Goal: Task Accomplishment & Management: Use online tool/utility

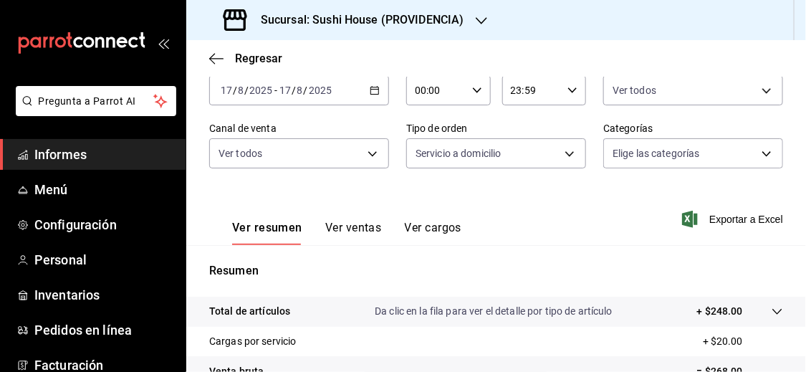
scroll to position [76, 0]
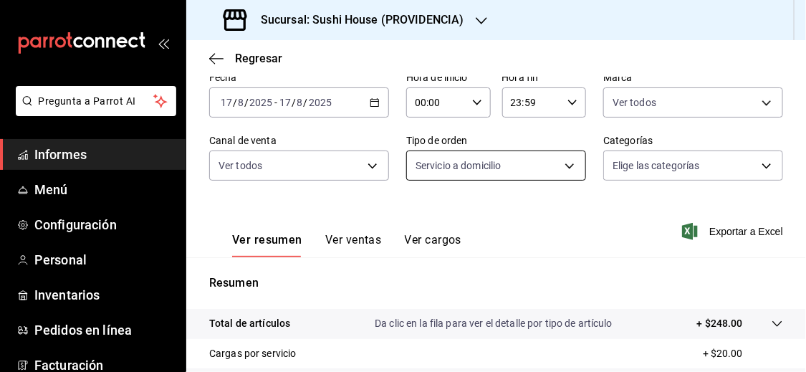
click at [557, 162] on body "Pregunta a Parrot AI Informes Menú Configuración Personal Inventarios Pedidos e…" at bounding box center [403, 186] width 806 height 372
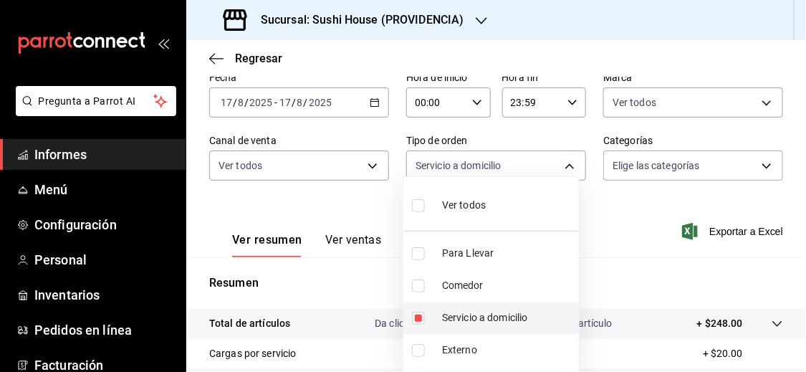
click at [415, 319] on input "checkbox" at bounding box center [418, 318] width 13 height 13
checkbox input "false"
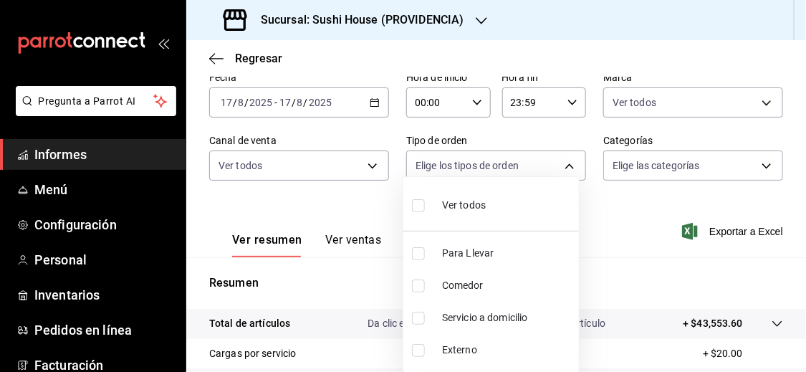
click at [609, 237] on div at bounding box center [403, 186] width 806 height 372
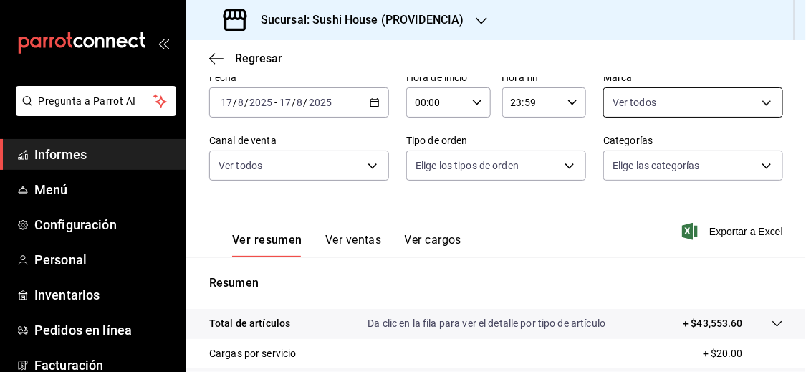
click at [653, 96] on body "Pregunta a Parrot AI Informes Menú Configuración Personal Inventarios Pedidos e…" at bounding box center [403, 186] width 806 height 372
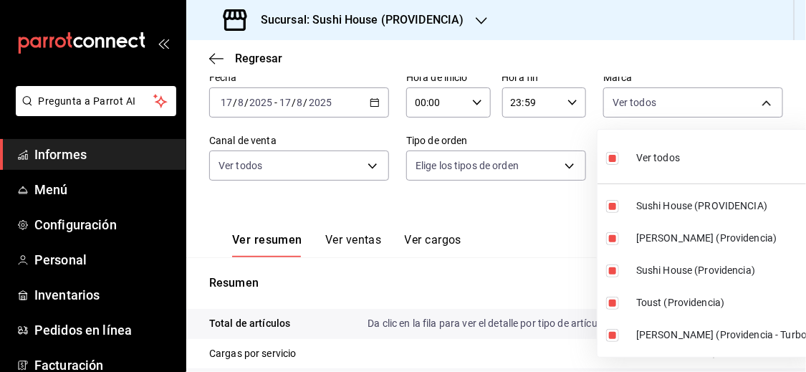
click at [610, 160] on input "checkbox" at bounding box center [612, 158] width 13 height 13
checkbox input "false"
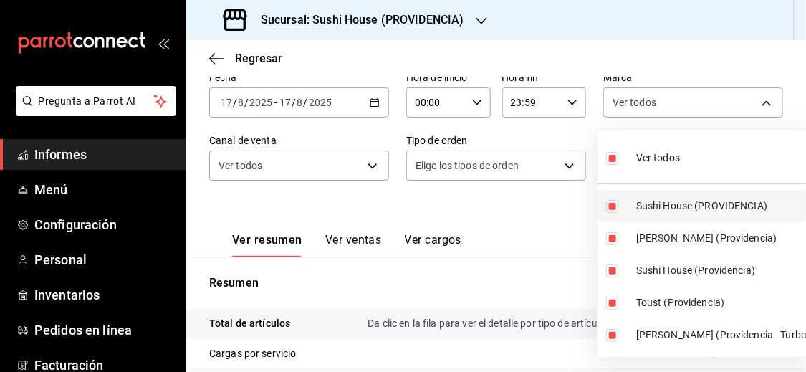
checkbox input "false"
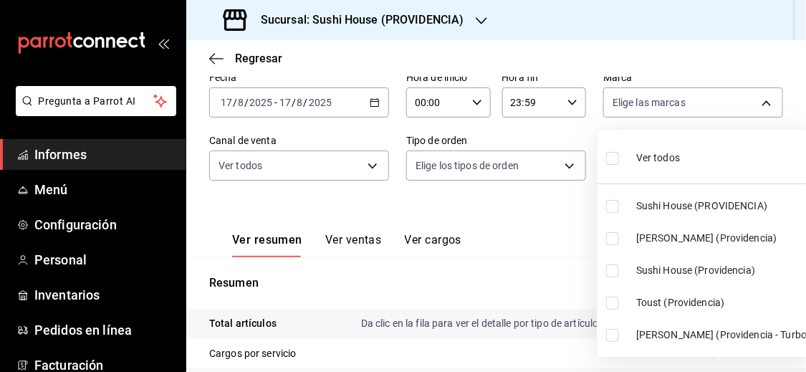
click at [612, 206] on input "checkbox" at bounding box center [612, 206] width 13 height 13
checkbox input "true"
type input "b9361ddb-430a-4445-ad01-e54101fc6a6d"
click at [612, 274] on input "checkbox" at bounding box center [612, 270] width 13 height 13
checkbox input "true"
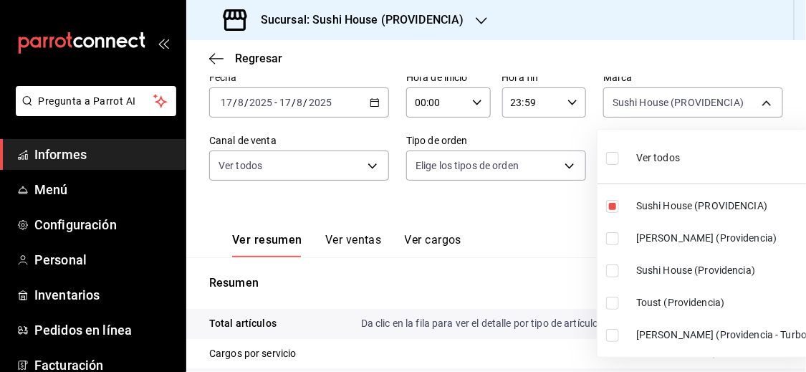
type input "b9361ddb-430a-4445-ad01-e54101fc6a6d,d977e9e1-94a5-4c72-ae82-989a1b0a3219"
click at [530, 253] on div at bounding box center [403, 186] width 806 height 372
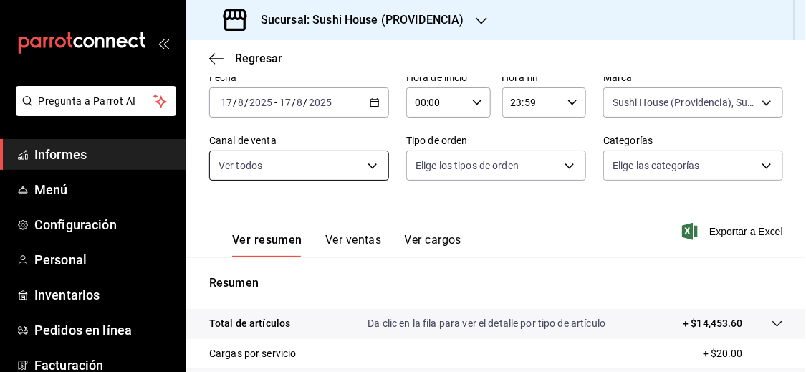
click at [367, 163] on body "Pregunta a Parrot AI Informes Menú Configuración Personal Inventarios Pedidos e…" at bounding box center [403, 186] width 806 height 372
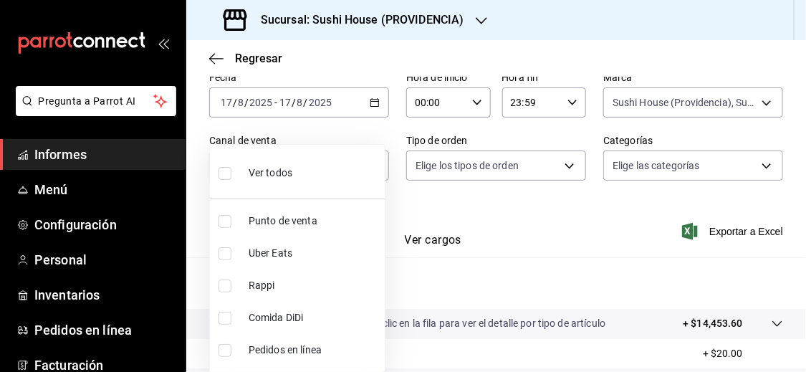
click at [223, 287] on input "checkbox" at bounding box center [224, 285] width 13 height 13
checkbox input "true"
type input "RAPPI"
click at [486, 303] on div at bounding box center [403, 186] width 806 height 372
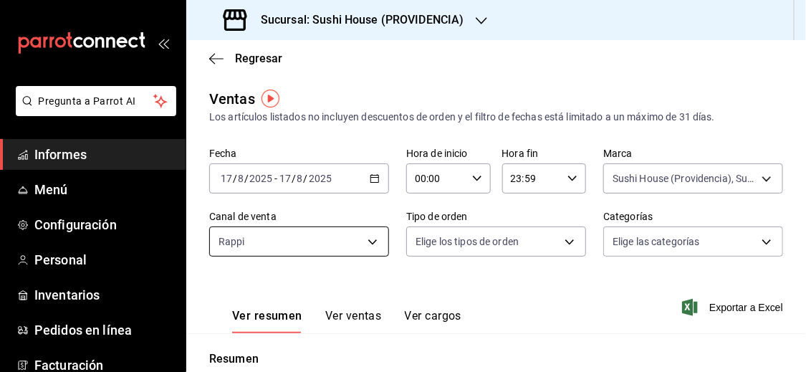
click at [372, 237] on body "Pregunta a Parrot AI Informes Menú Configuración Personal Inventarios Pedidos e…" at bounding box center [403, 186] width 806 height 372
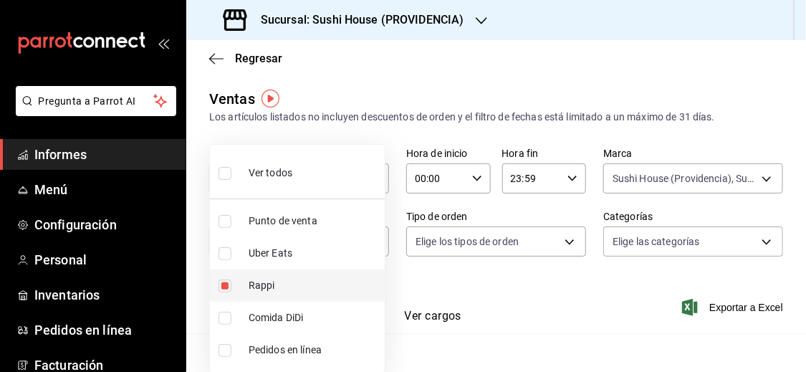
click at [223, 288] on input "checkbox" at bounding box center [224, 285] width 13 height 13
checkbox input "false"
click at [228, 259] on li "Uber Eats" at bounding box center [297, 253] width 175 height 32
type input "UBER_EATS"
checkbox input "true"
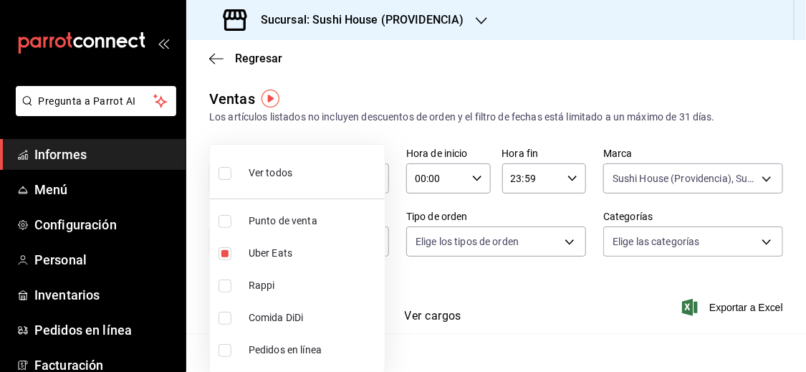
click at [415, 286] on div at bounding box center [403, 186] width 806 height 372
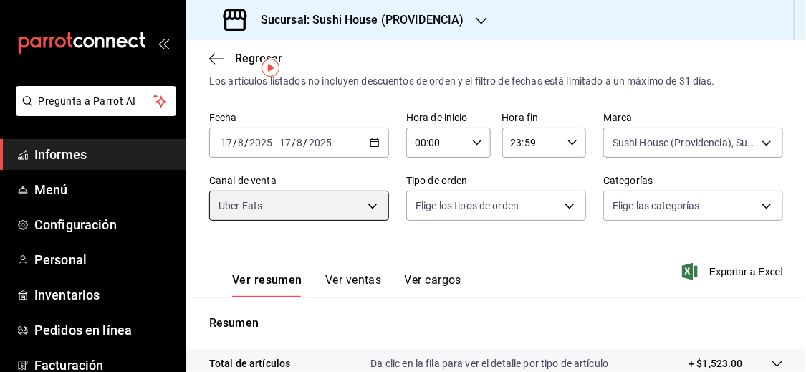
scroll to position [29, 0]
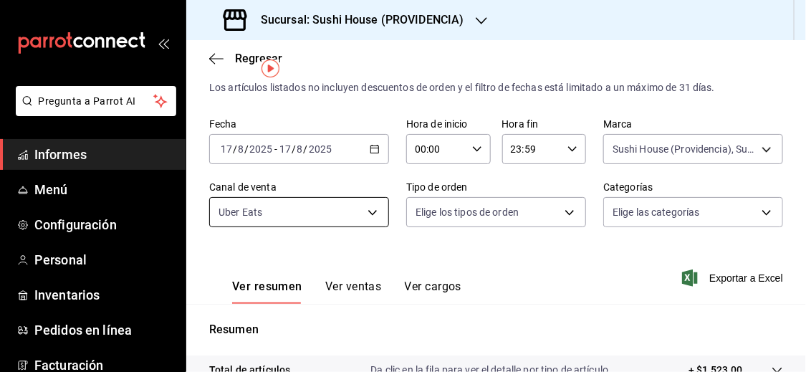
click at [373, 208] on body "Pregunta a Parrot AI Informes Menú Configuración Personal Inventarios Pedidos e…" at bounding box center [403, 186] width 806 height 372
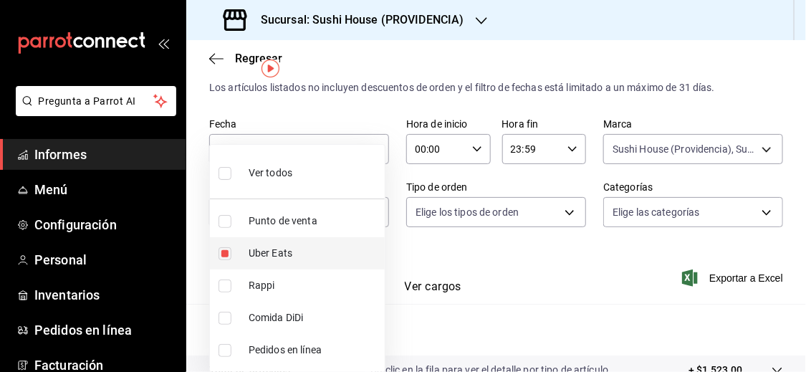
click at [226, 255] on input "checkbox" at bounding box center [224, 253] width 13 height 13
checkbox input "false"
click at [226, 319] on input "checkbox" at bounding box center [224, 318] width 13 height 13
checkbox input "true"
type input "DIDI_FOOD"
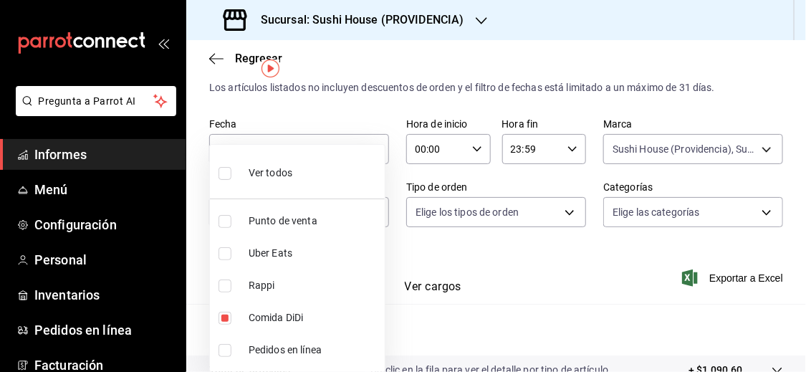
click at [473, 309] on div at bounding box center [403, 186] width 806 height 372
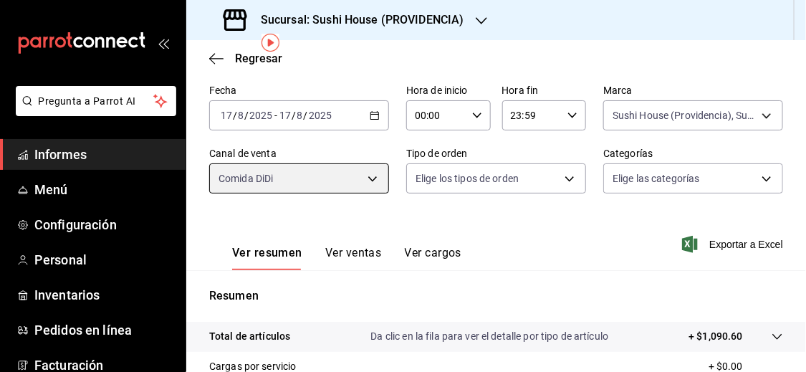
scroll to position [52, 0]
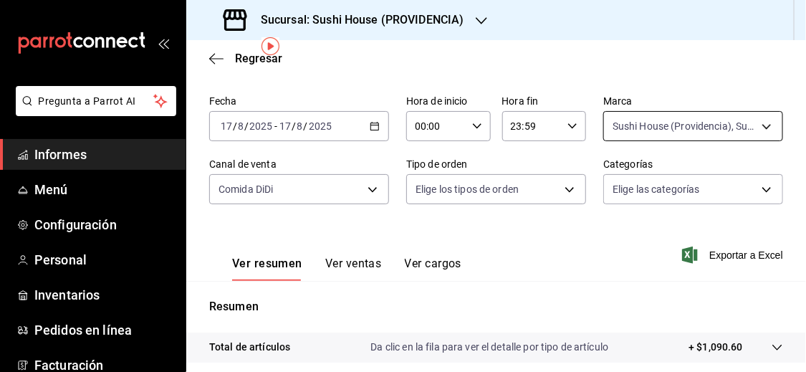
click at [758, 131] on body "Pregunta a Parrot AI Informes Menú Configuración Personal Inventarios Pedidos e…" at bounding box center [403, 186] width 806 height 372
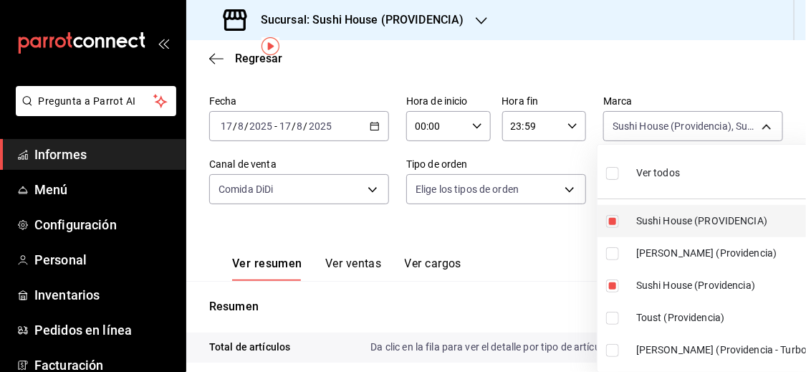
click at [611, 221] on input "checkbox" at bounding box center [612, 221] width 13 height 13
checkbox input "false"
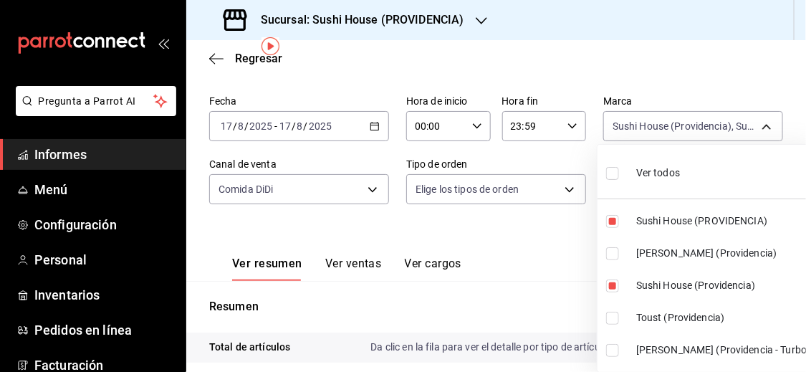
type input "d977e9e1-94a5-4c72-ae82-989a1b0a3219"
click at [611, 255] on ul "Ver todos Sushi House (PROVIDENCIA) [PERSON_NAME] (Providencia) Sushi House (Pr…" at bounding box center [706, 258] width 219 height 227
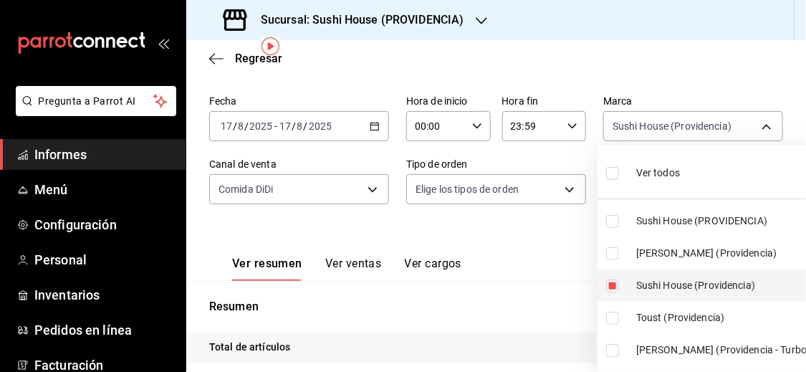
click at [611, 286] on input "checkbox" at bounding box center [612, 285] width 13 height 13
checkbox input "false"
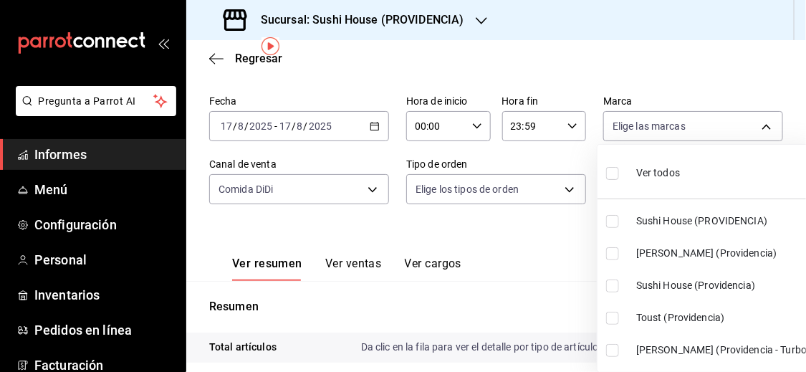
click at [611, 253] on input "checkbox" at bounding box center [612, 253] width 13 height 13
checkbox input "true"
type input "a68405d1-b9ed-4209-8cac-070605860f79"
click at [615, 353] on input "checkbox" at bounding box center [612, 350] width 13 height 13
checkbox input "true"
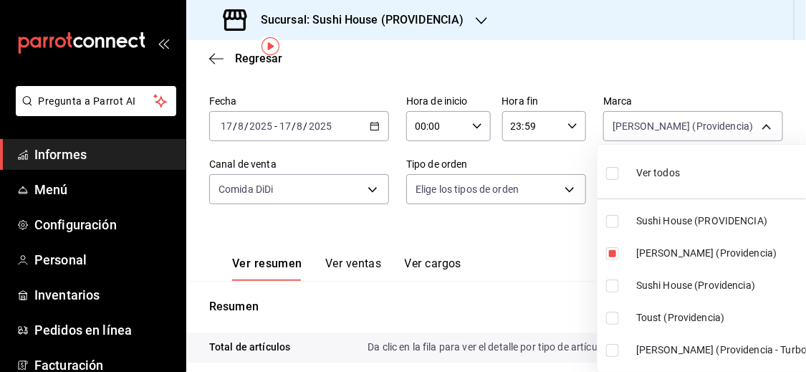
type input "a68405d1-b9ed-4209-8cac-070605860f79,d15e84b3-8363-4ee1-9a15-630b08c6c652"
click at [552, 309] on div at bounding box center [403, 186] width 806 height 372
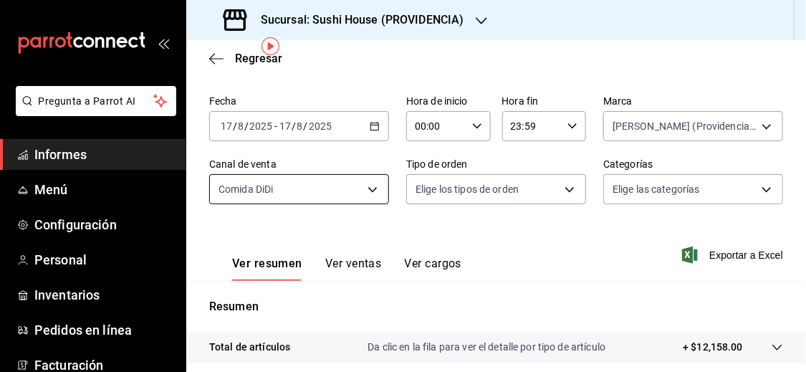
click at [367, 189] on body "Pregunta a Parrot AI Informes Menú Configuración Personal Inventarios Pedidos e…" at bounding box center [403, 186] width 806 height 372
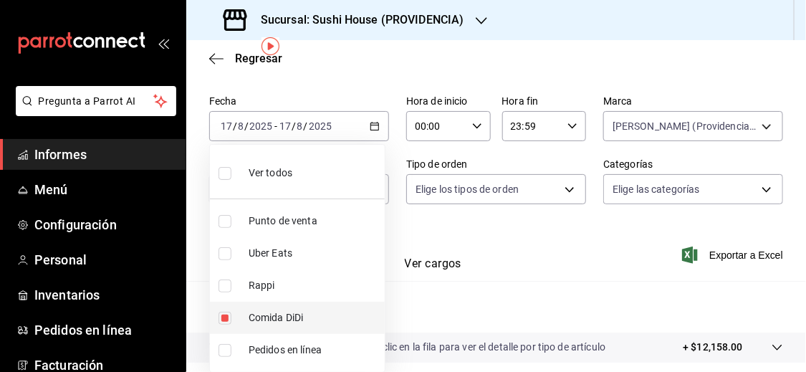
click at [223, 314] on input "checkbox" at bounding box center [224, 318] width 13 height 13
checkbox input "false"
click at [226, 290] on input "checkbox" at bounding box center [224, 285] width 13 height 13
checkbox input "true"
type input "RAPPI"
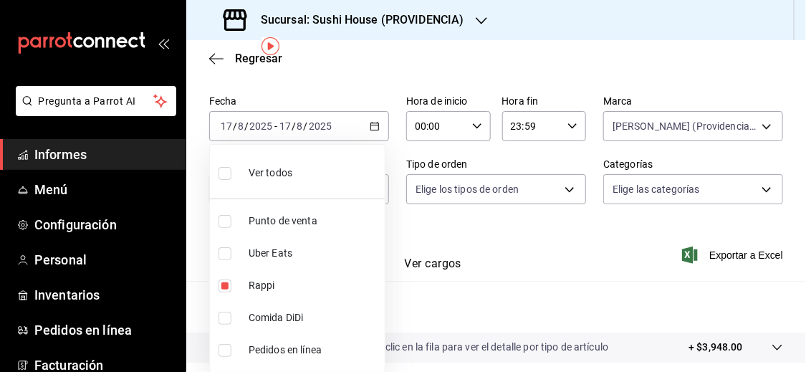
click at [436, 304] on div at bounding box center [403, 186] width 806 height 372
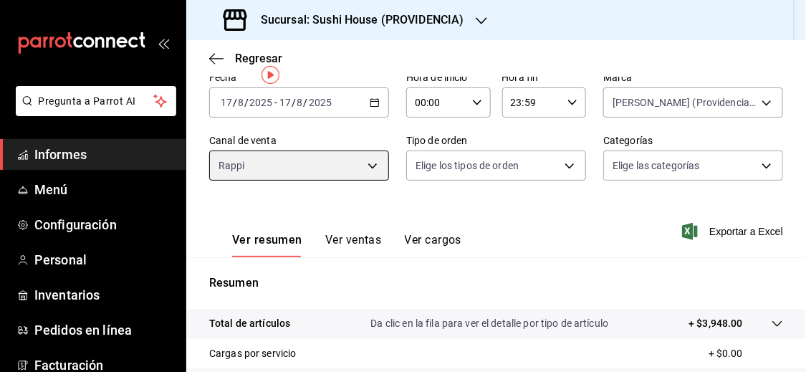
scroll to position [19, 0]
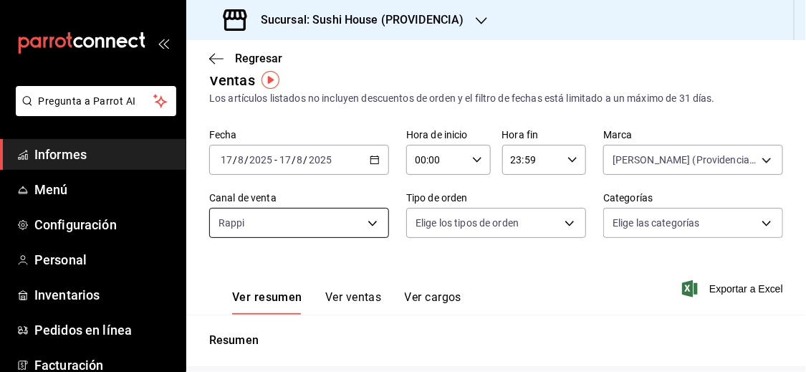
click at [373, 223] on body "Pregunta a Parrot AI Informes Menú Configuración Personal Inventarios Pedidos e…" at bounding box center [403, 186] width 806 height 372
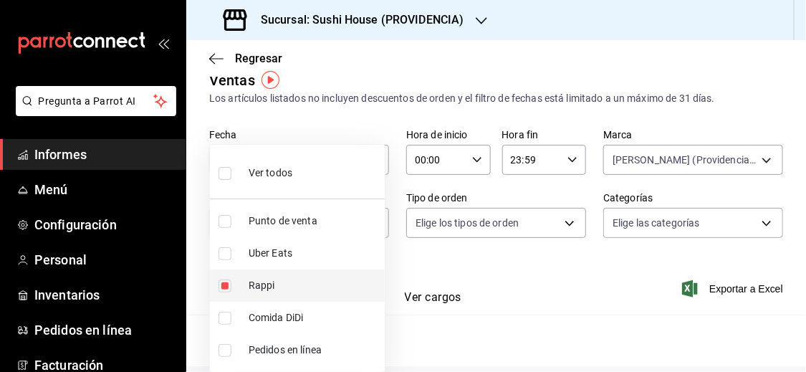
click at [223, 286] on input "checkbox" at bounding box center [224, 285] width 13 height 13
checkbox input "false"
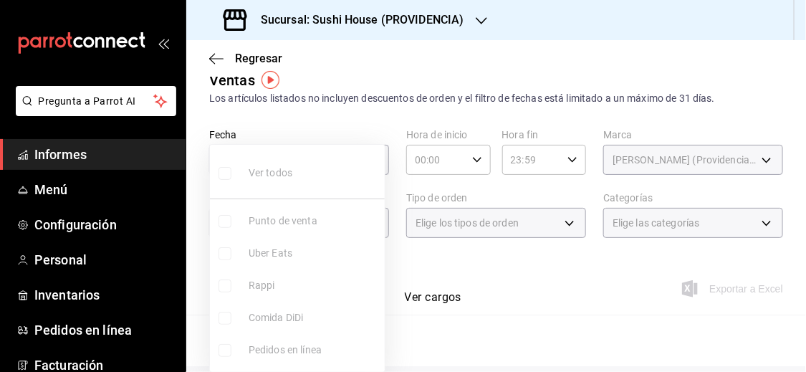
click at [228, 252] on input "checkbox" at bounding box center [224, 253] width 13 height 13
checkbox input "true"
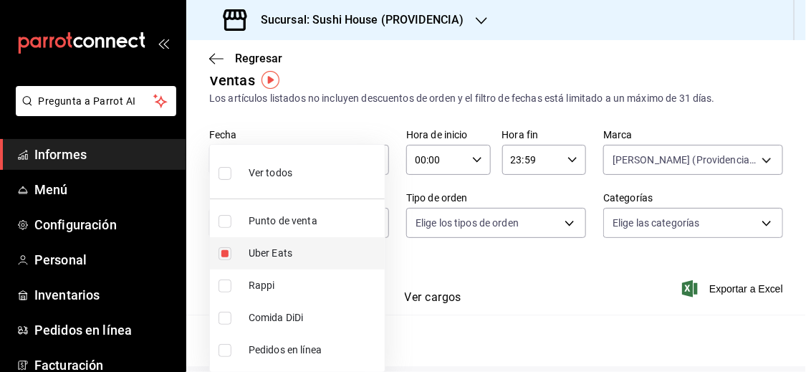
type input "UBER_EATS"
click at [461, 282] on div at bounding box center [403, 186] width 806 height 372
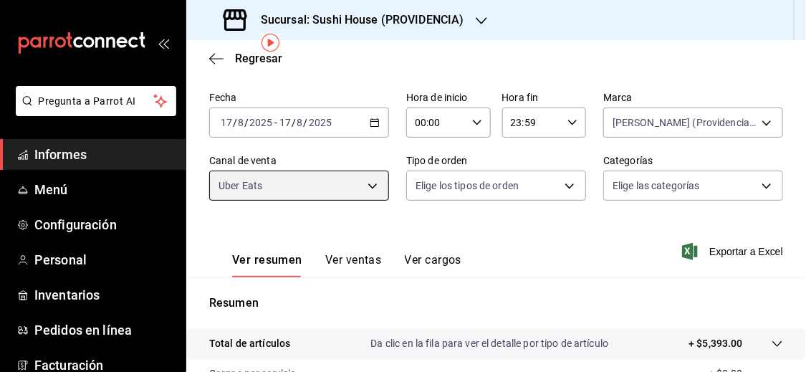
scroll to position [49, 0]
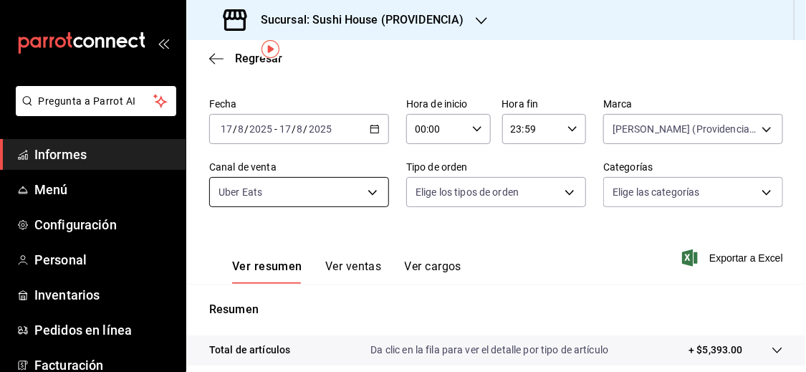
click at [381, 191] on body "Pregunta a Parrot AI Informes Menú Configuración Personal Inventarios Pedidos e…" at bounding box center [403, 186] width 806 height 372
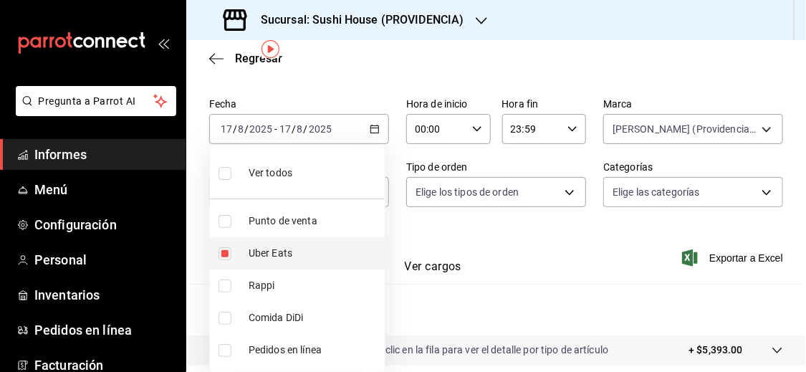
click at [226, 254] on input "checkbox" at bounding box center [224, 253] width 13 height 13
checkbox input "false"
click at [224, 320] on input "checkbox" at bounding box center [224, 318] width 13 height 13
checkbox input "true"
type input "DIDI_FOOD"
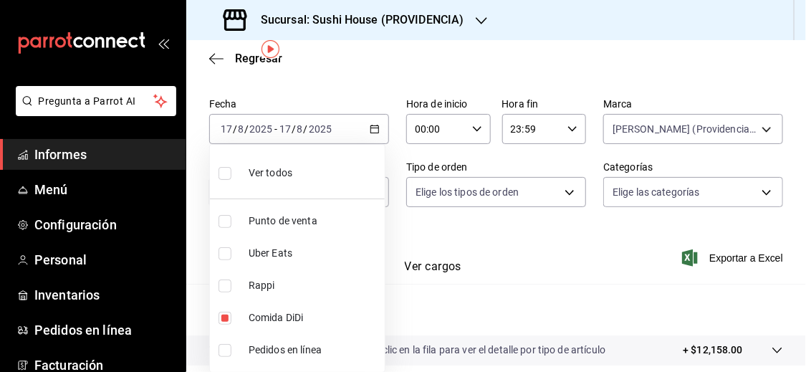
click at [453, 298] on div at bounding box center [403, 186] width 806 height 372
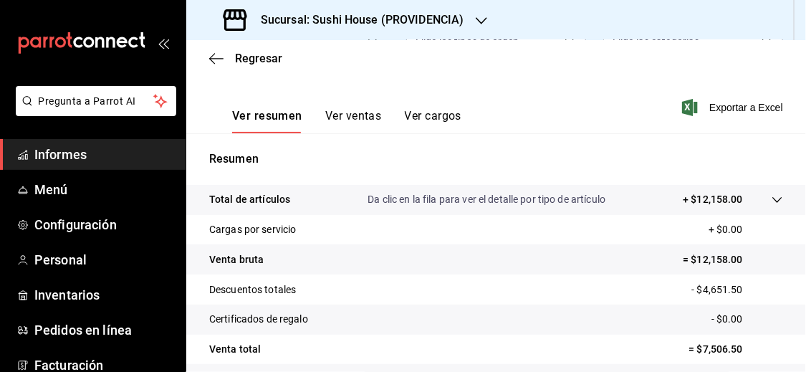
scroll to position [257, 0]
